Goal: Use online tool/utility: Use online tool/utility

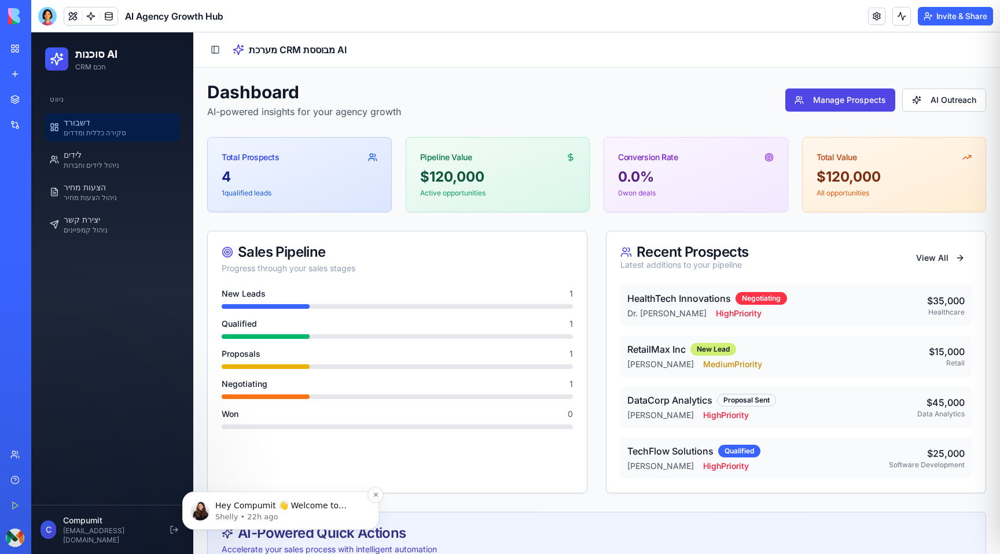
click at [230, 504] on p "Hey Compumit 👋 Welcome to Blocks 🙌 I'm here if you have any questions!" at bounding box center [289, 506] width 149 height 12
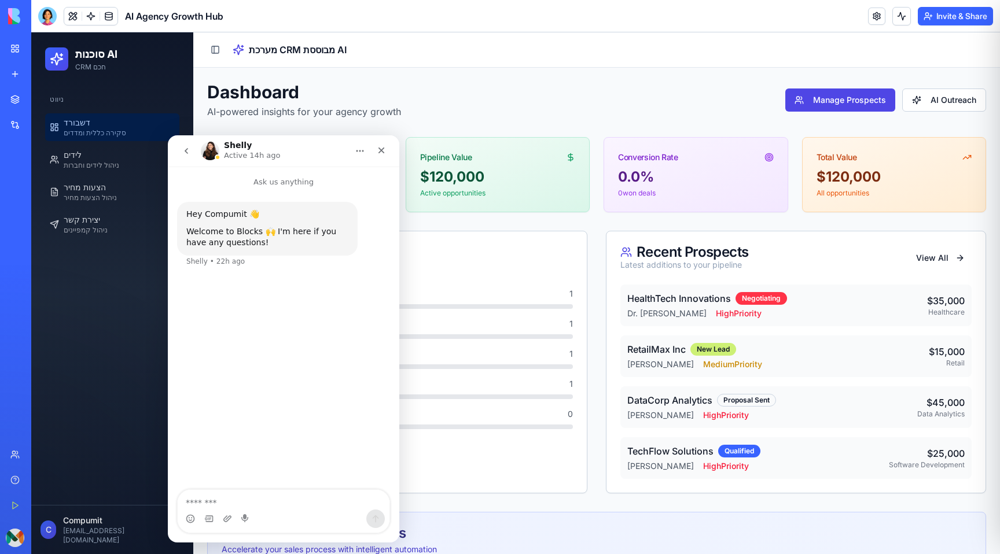
click at [231, 500] on textarea "Message…" at bounding box center [284, 500] width 212 height 20
type textarea "**********"
click at [383, 150] on icon "Close" at bounding box center [381, 150] width 9 height 9
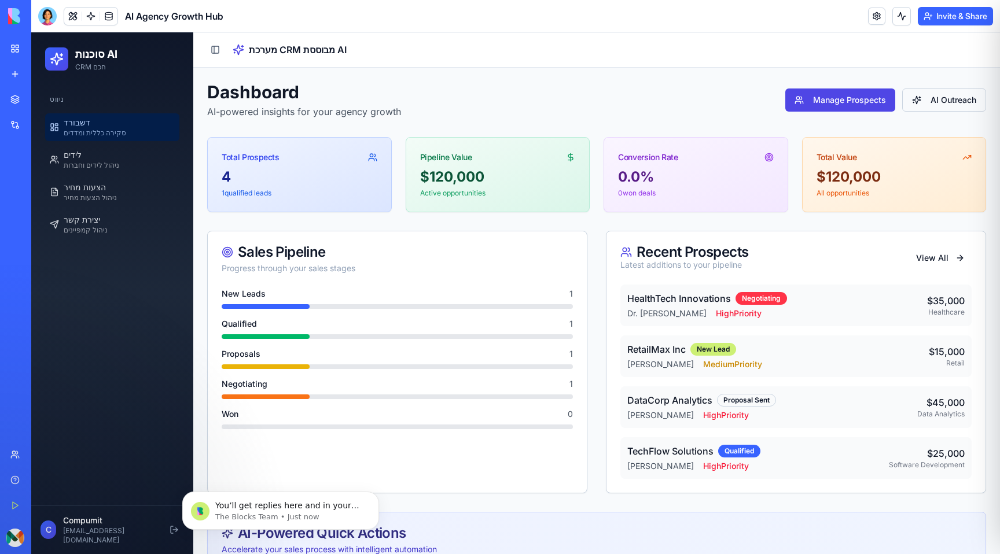
click at [941, 104] on button "AI Outreach" at bounding box center [944, 100] width 84 height 23
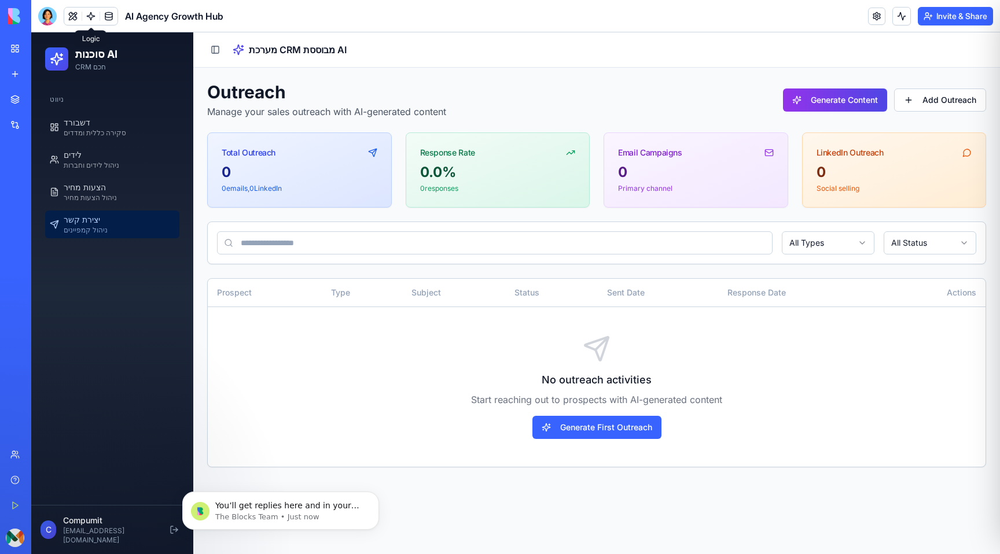
click at [91, 16] on link at bounding box center [90, 16] width 17 height 17
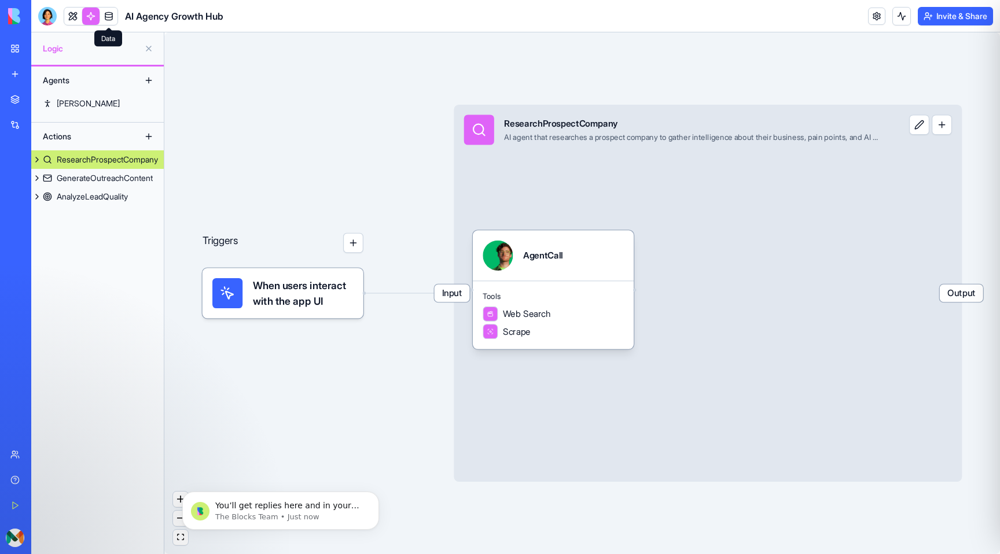
click at [109, 16] on link at bounding box center [108, 16] width 17 height 17
click at [75, 16] on link at bounding box center [72, 16] width 17 height 17
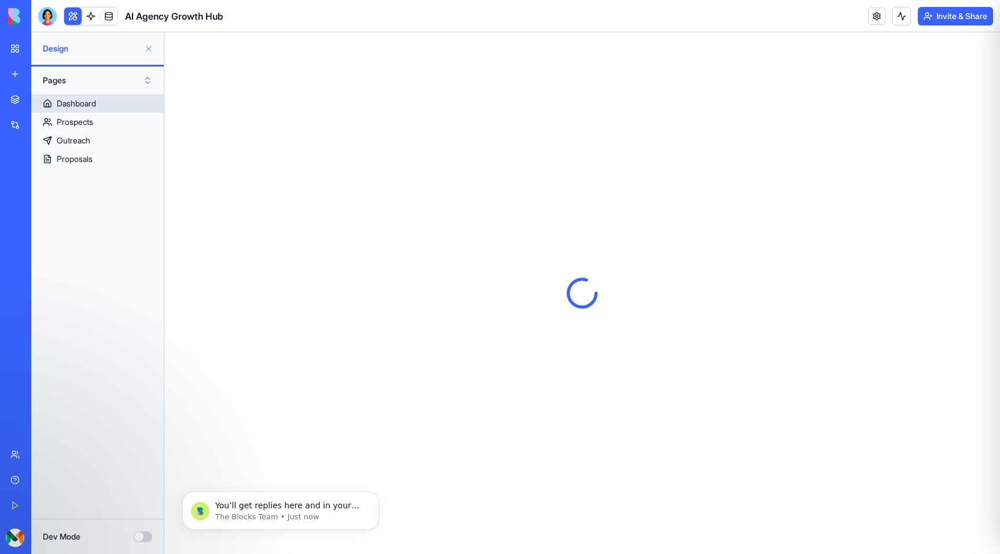
click at [75, 99] on div "Dashboard" at bounding box center [76, 104] width 39 height 12
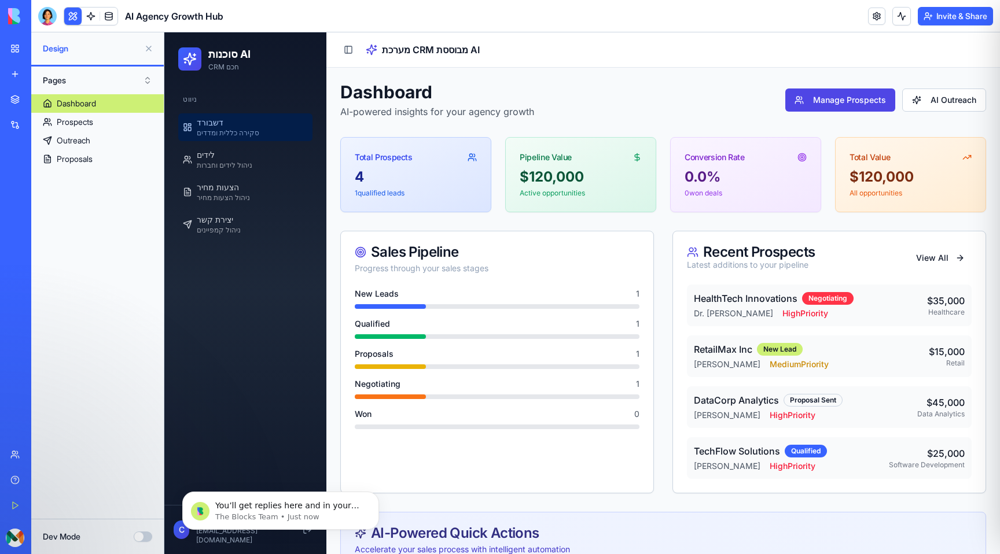
click at [108, 104] on link "Dashboard" at bounding box center [97, 103] width 132 height 19
click at [379, 94] on h1 "Dashboard" at bounding box center [437, 92] width 194 height 21
click at [59, 540] on button at bounding box center [49, 538] width 19 height 19
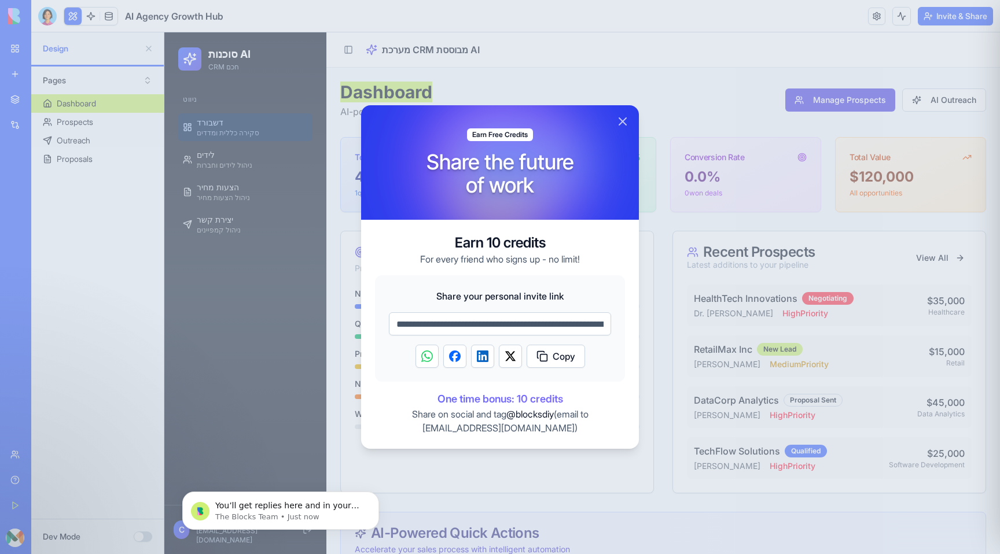
click at [488, 320] on input "**********" at bounding box center [500, 323] width 222 height 23
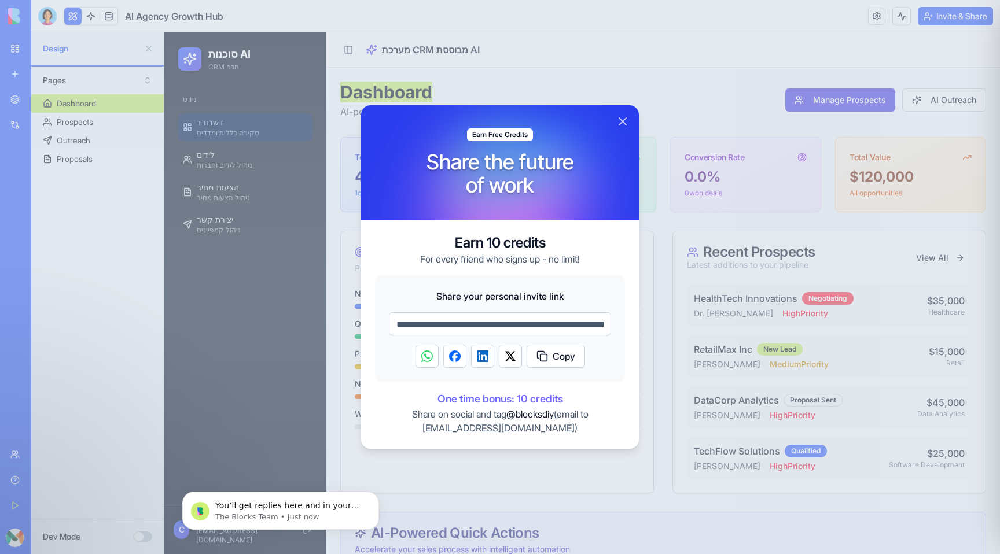
click at [488, 320] on input "**********" at bounding box center [500, 323] width 222 height 23
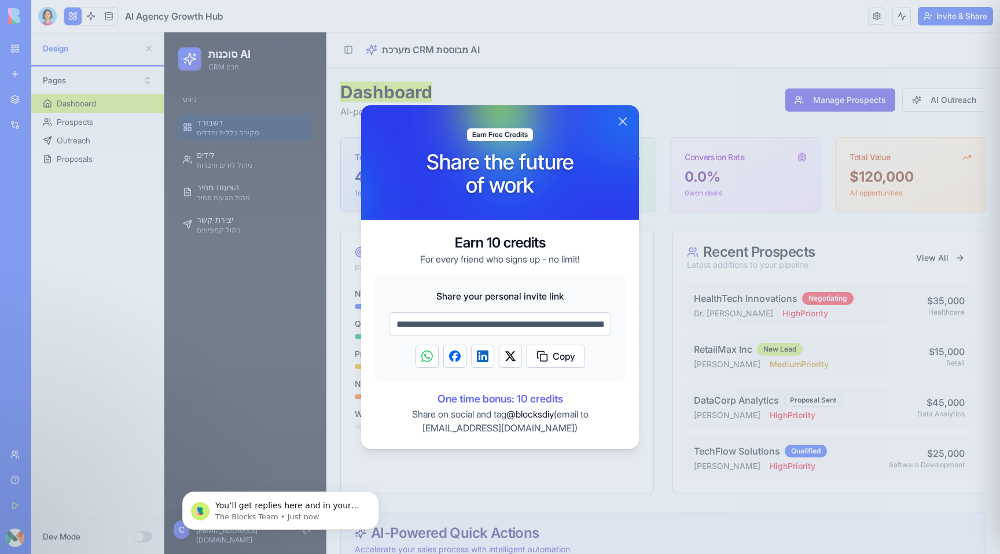
click at [625, 121] on button "Close" at bounding box center [622, 122] width 14 height 14
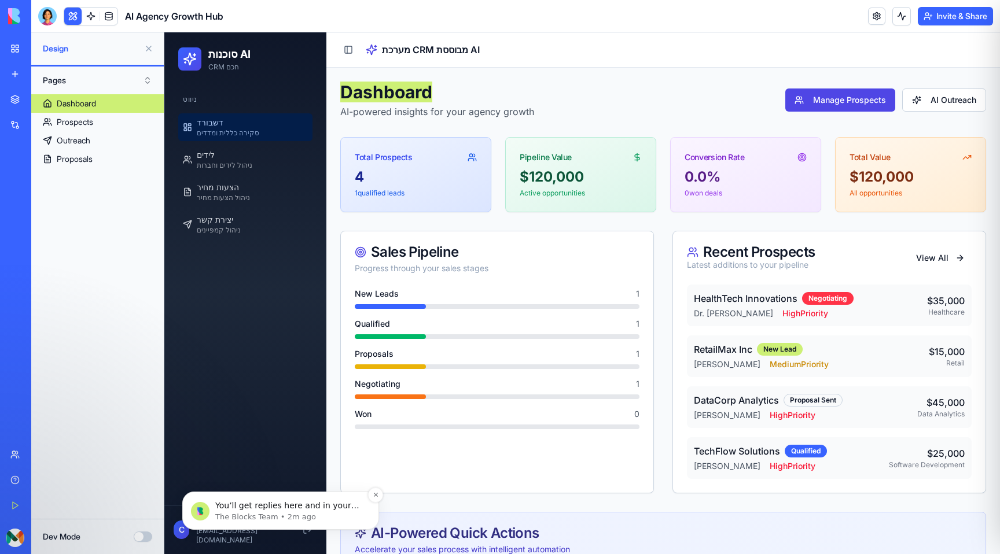
click at [220, 506] on p "You’ll get replies here and in your email: ✉️ [EMAIL_ADDRESS][DOMAIN_NAME] Our …" at bounding box center [289, 506] width 149 height 12
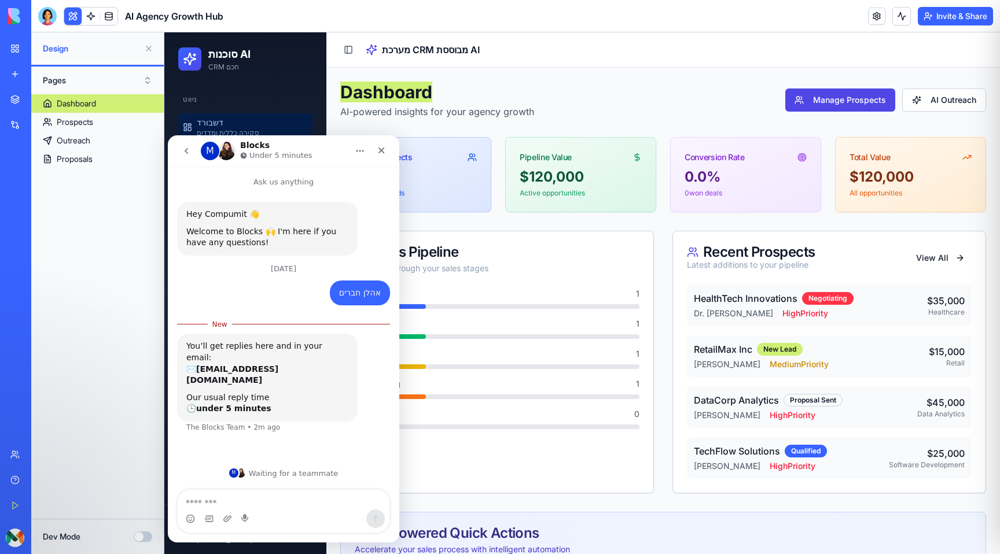
click at [244, 507] on textarea "Message…" at bounding box center [284, 500] width 212 height 20
type textarea "**********"
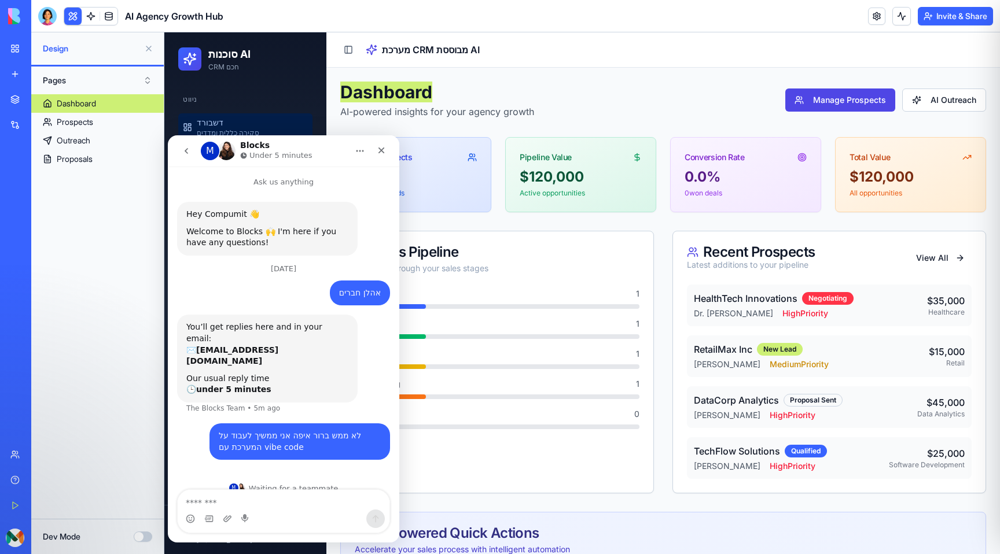
click at [89, 204] on div "Dashboard Prospects Outreach Proposals" at bounding box center [97, 301] width 132 height 415
click at [16, 70] on link "New app" at bounding box center [26, 73] width 46 height 23
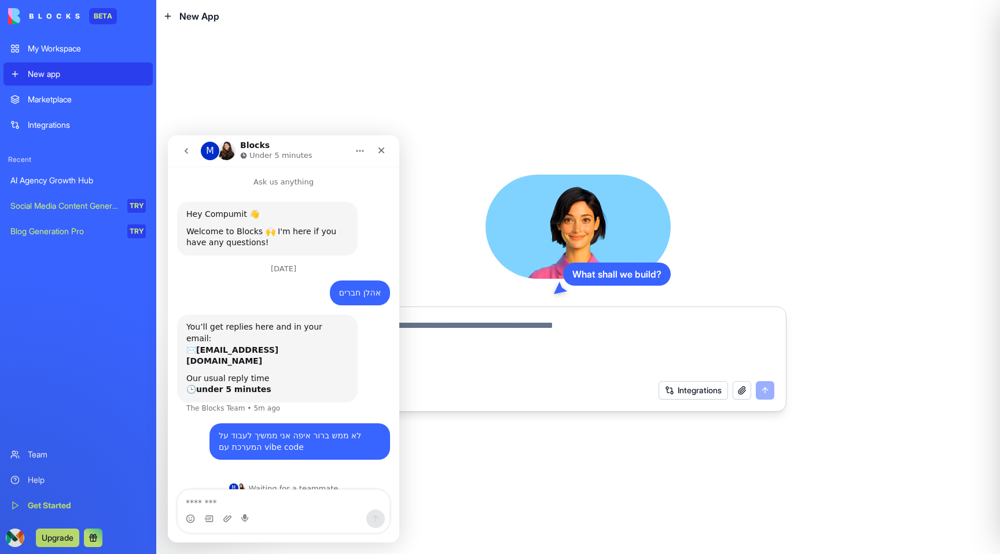
click at [31, 93] on link "Marketplace" at bounding box center [77, 99] width 149 height 23
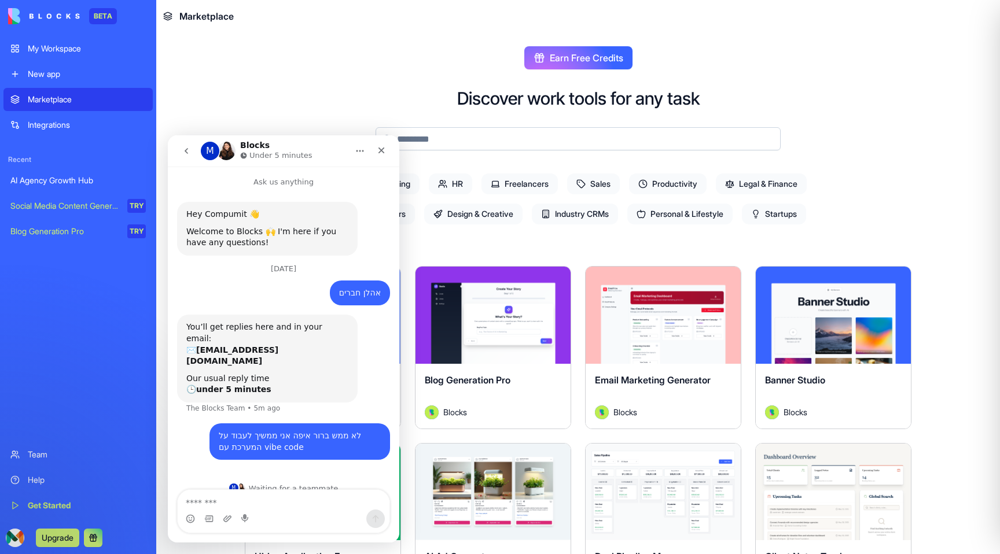
click at [54, 47] on div "My Workspace" at bounding box center [87, 49] width 118 height 12
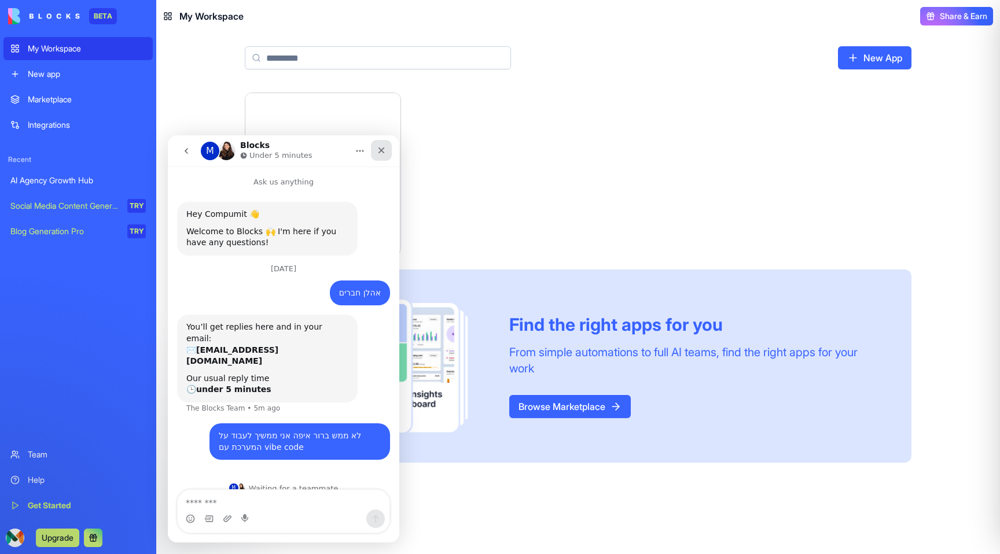
click at [379, 142] on div "Close" at bounding box center [381, 150] width 21 height 21
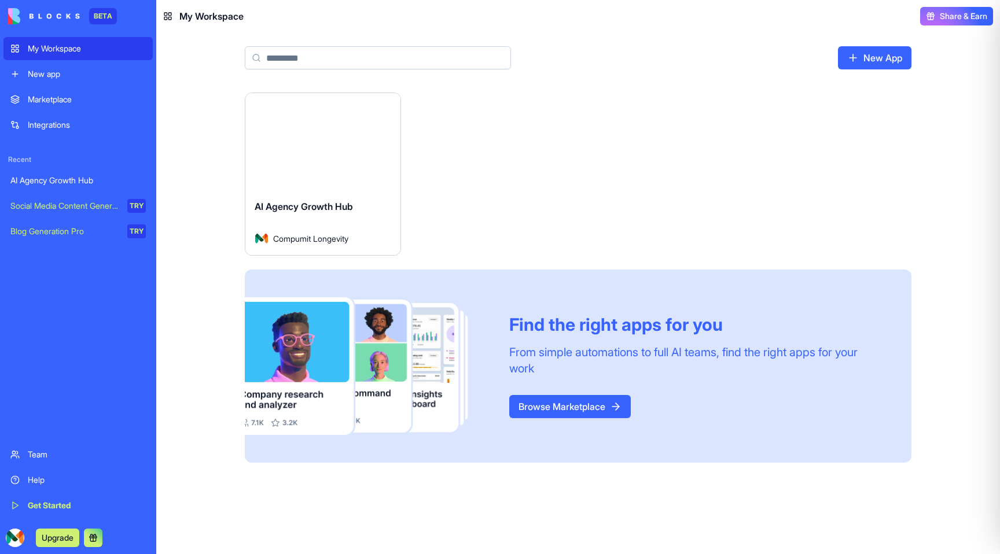
click at [364, 187] on div "Launch" at bounding box center [322, 141] width 155 height 97
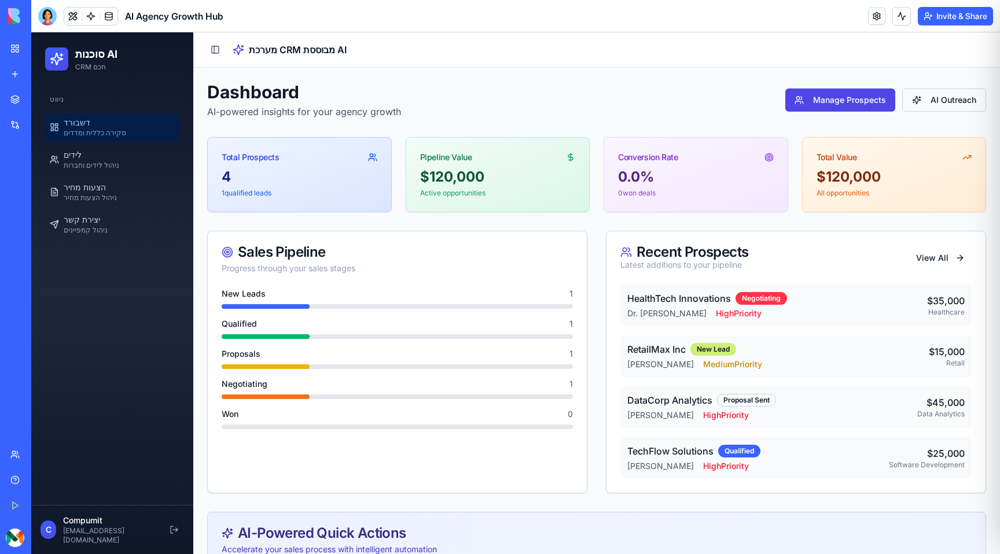
click at [921, 95] on button "AI Outreach" at bounding box center [944, 100] width 84 height 23
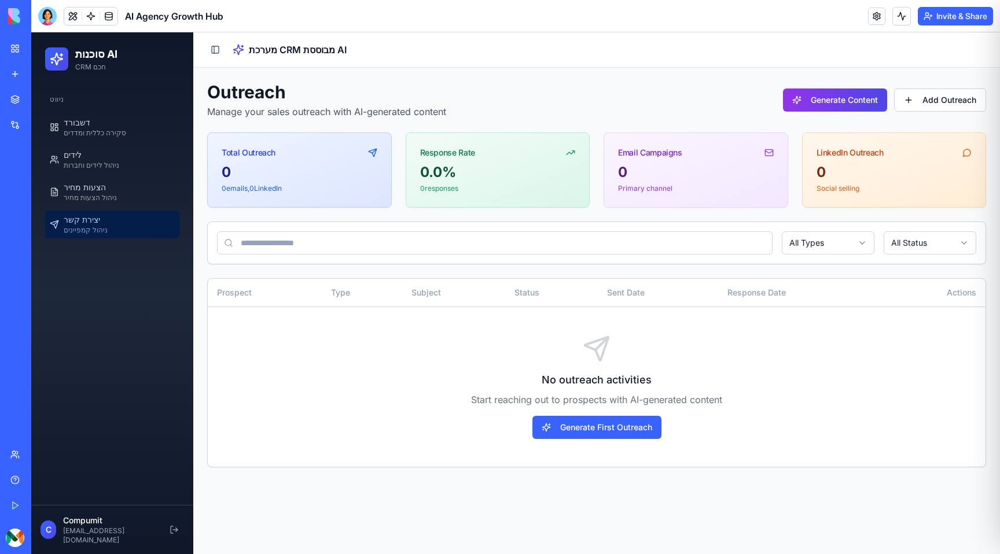
click at [840, 175] on div "0" at bounding box center [894, 172] width 156 height 19
click at [843, 104] on button "Generate Content" at bounding box center [835, 100] width 104 height 23
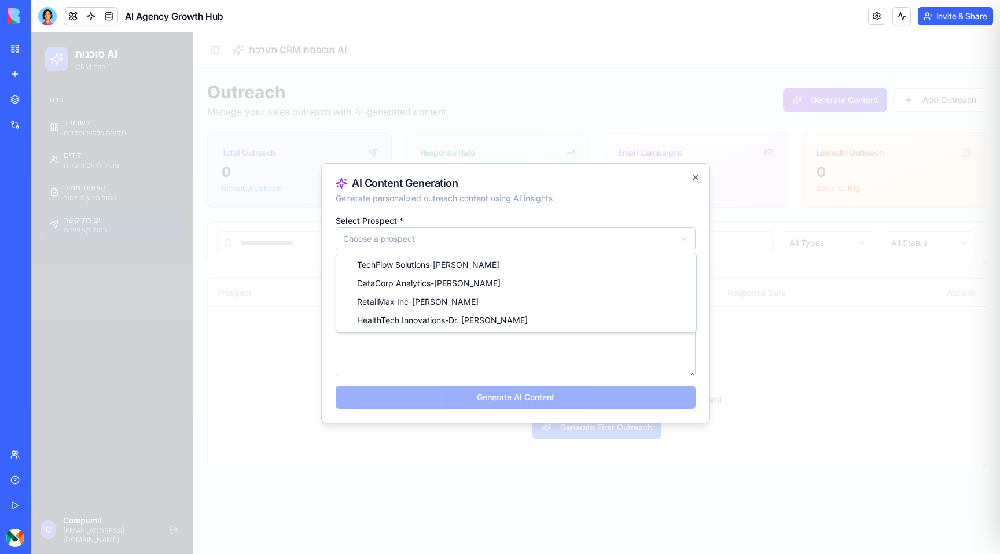
click at [632, 249] on body "סוכנות AI CRM חכם ניווט דשבורד סקירה כללית ומדדים לידים ניהול לידים וחברות הצעו…" at bounding box center [515, 293] width 968 height 522
click at [684, 169] on body "סוכנות AI CRM חכם ניווט דשבורד סקירה כללית ומדדים לידים ניהול לידים וחברות הצעו…" at bounding box center [515, 293] width 968 height 522
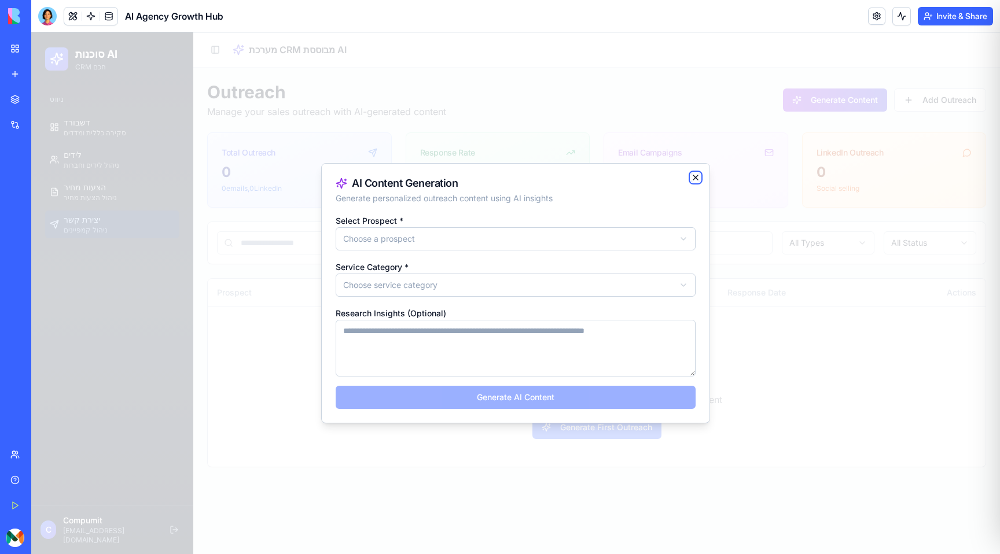
click at [694, 174] on icon "button" at bounding box center [695, 177] width 9 height 9
